Goal: Transaction & Acquisition: Purchase product/service

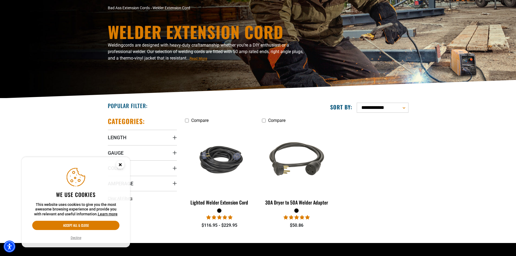
scroll to position [54, 0]
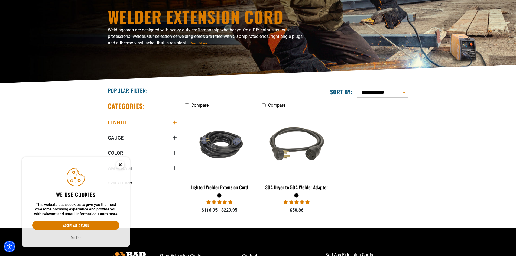
click at [175, 124] on icon "Length" at bounding box center [175, 123] width 4 height 4
click at [146, 133] on icon at bounding box center [144, 133] width 4 height 7
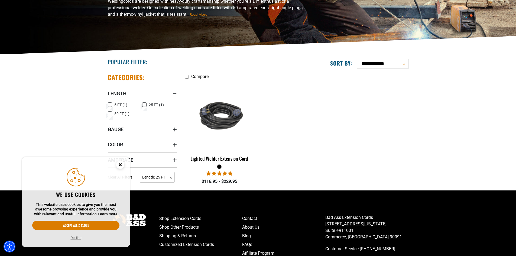
scroll to position [108, 0]
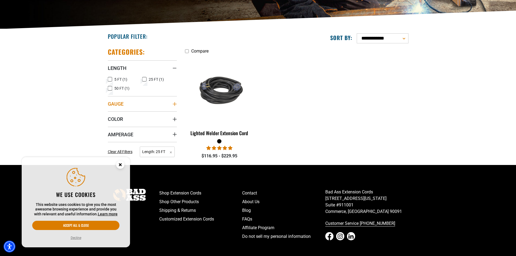
click at [174, 103] on icon "Gauge" at bounding box center [175, 104] width 4 height 4
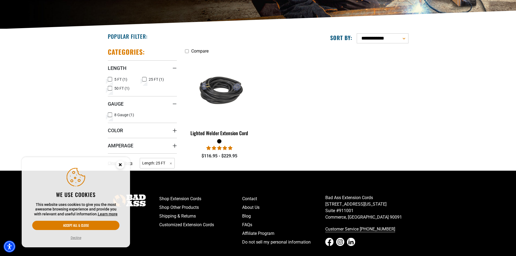
click at [110, 115] on icon at bounding box center [110, 114] width 4 height 7
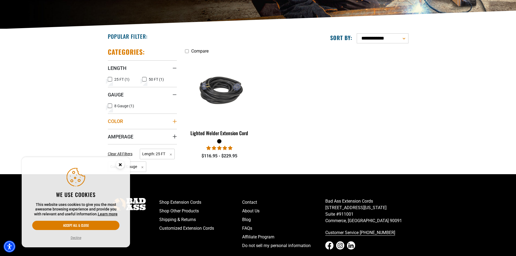
click at [175, 122] on icon "Color" at bounding box center [175, 121] width 4 height 4
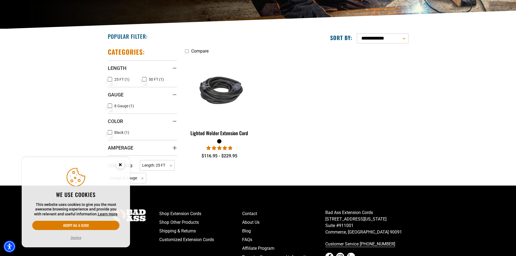
click at [111, 134] on icon at bounding box center [110, 132] width 4 height 7
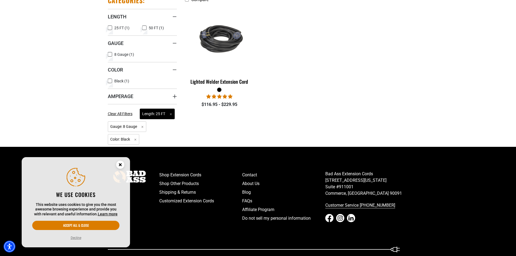
scroll to position [163, 0]
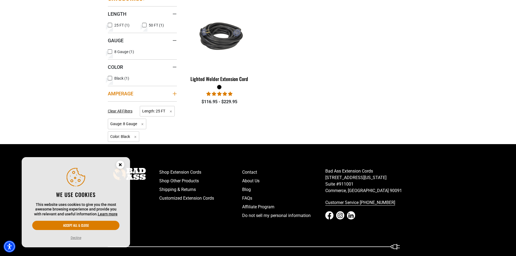
click at [176, 93] on icon "Amperage" at bounding box center [175, 94] width 4 height 4
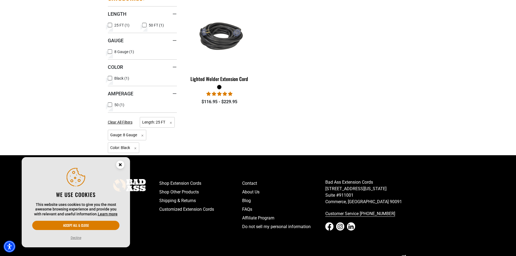
click at [113, 106] on label "50 (1) 50 (1 product)" at bounding box center [125, 104] width 35 height 7
